Goal: Task Accomplishment & Management: Manage account settings

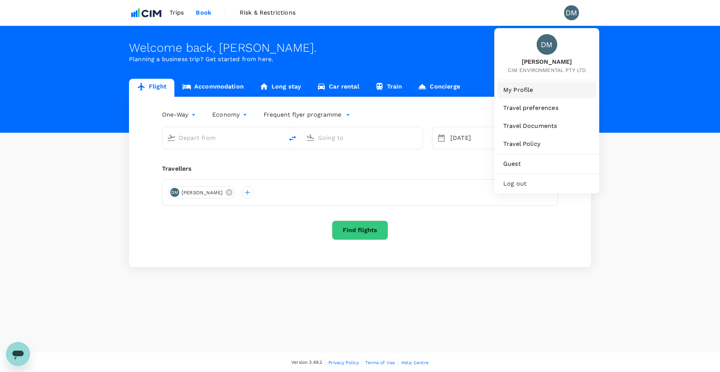
click at [544, 97] on link "My Profile" at bounding box center [546, 90] width 99 height 16
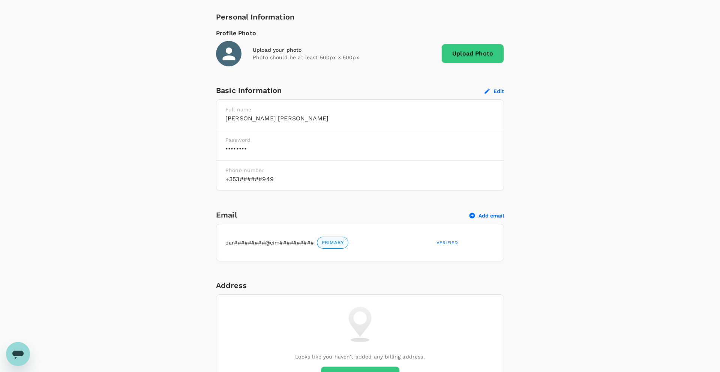
scroll to position [111, 0]
click at [289, 243] on p "dar#########@cim##########" at bounding box center [269, 241] width 88 height 7
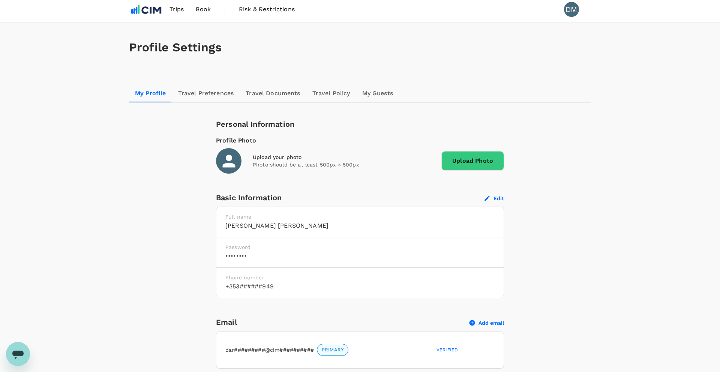
scroll to position [4, 0]
